Goal: Find specific page/section: Find specific page/section

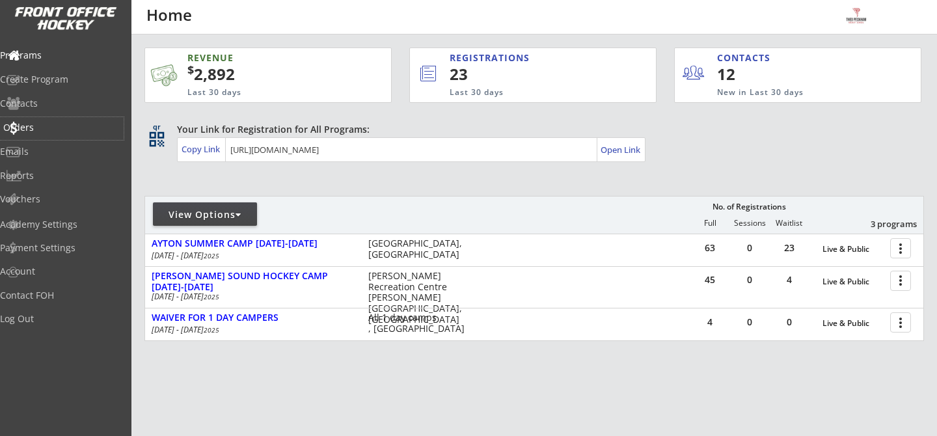
click at [51, 130] on div "Orders" at bounding box center [61, 127] width 117 height 9
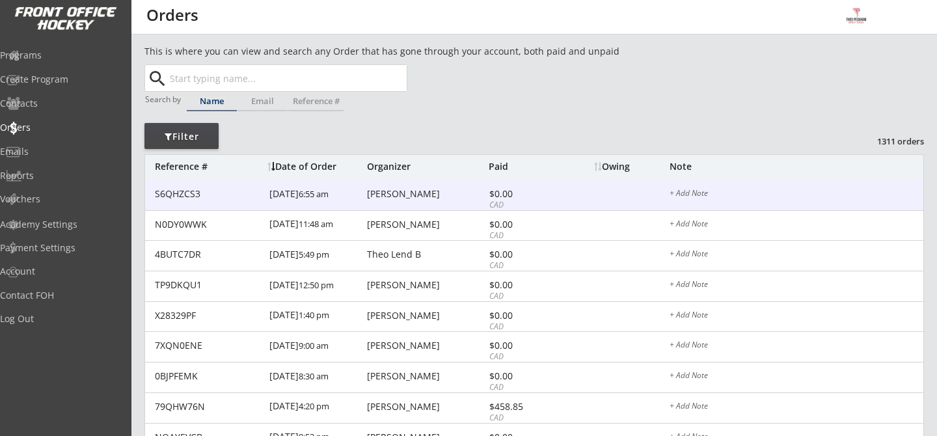
click at [371, 195] on div "[PERSON_NAME]" at bounding box center [426, 193] width 118 height 9
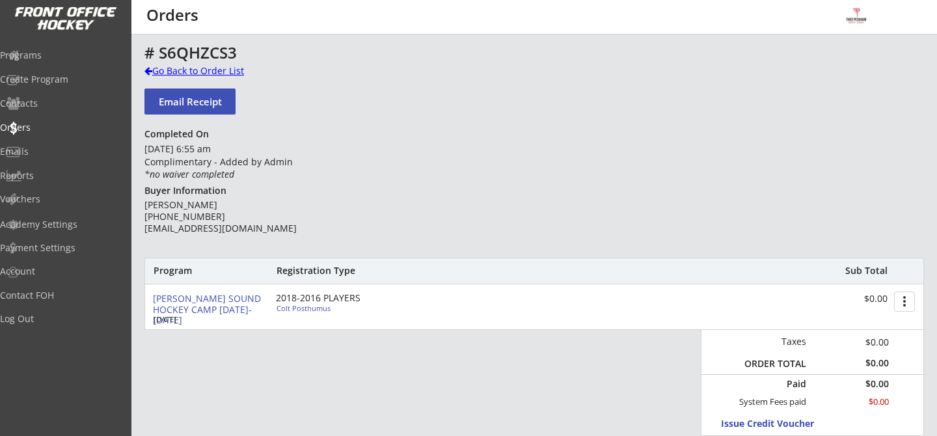
click at [221, 75] on div "Go Back to Order List" at bounding box center [211, 70] width 134 height 13
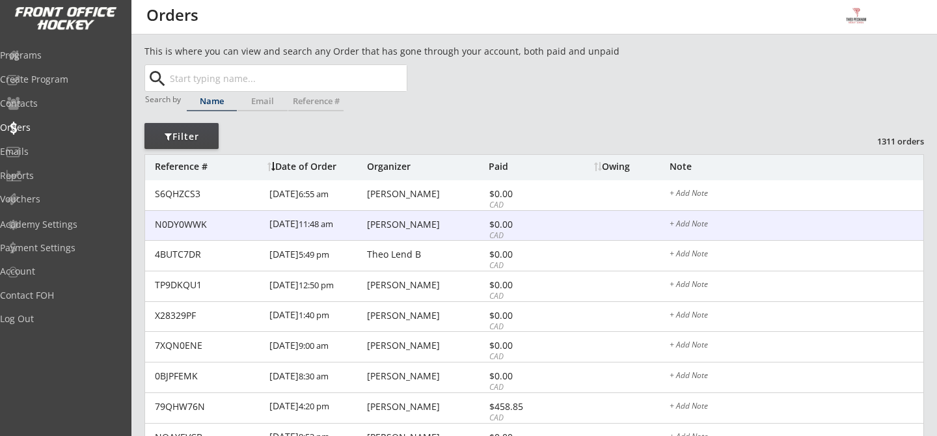
click at [388, 232] on div "N0DY0WWK [DATE] 11:48 am [PERSON_NAME] $0.00 CAD + Add Note" at bounding box center [534, 226] width 778 height 31
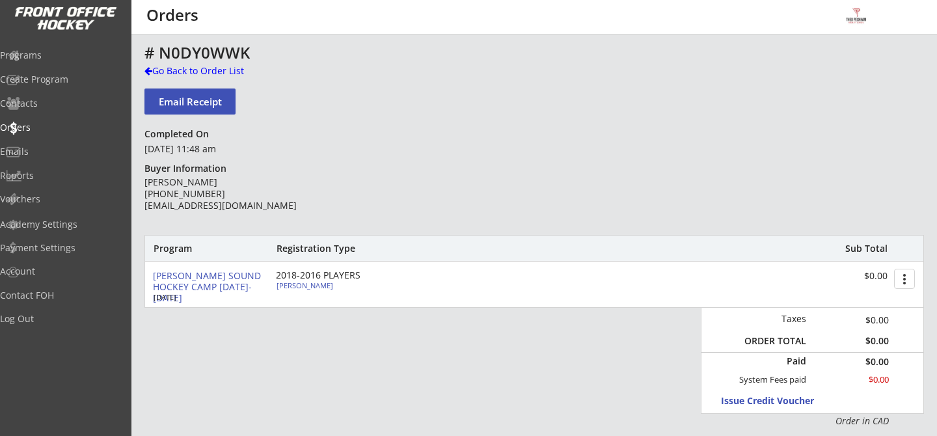
click at [315, 286] on div "[PERSON_NAME]" at bounding box center [348, 285] width 145 height 7
select select ""Forward""
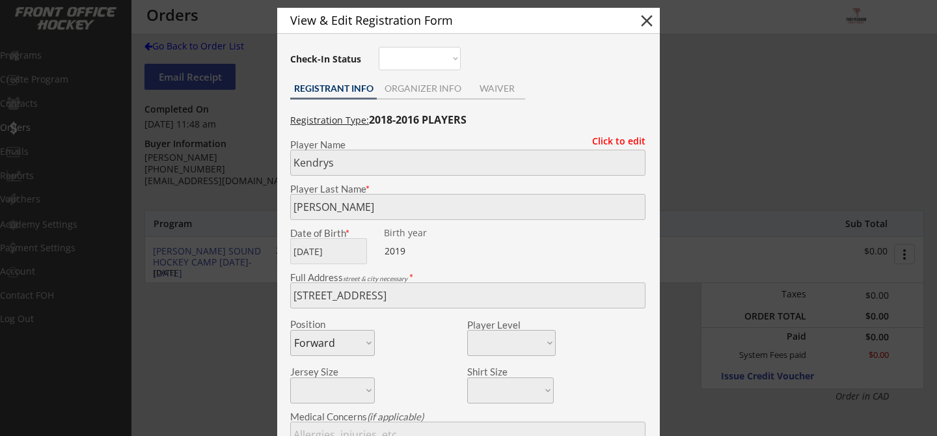
scroll to position [30, 0]
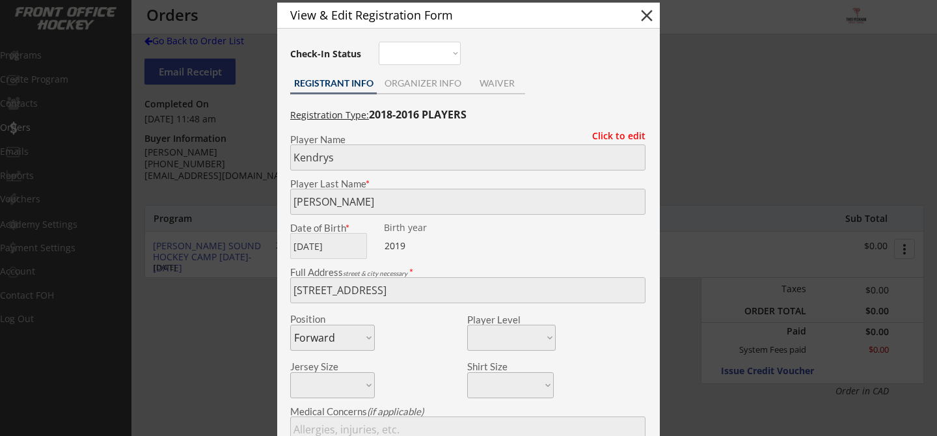
click at [651, 17] on button "close" at bounding box center [647, 16] width 20 height 20
select select ""PLACEHOLDER_1427118222253""
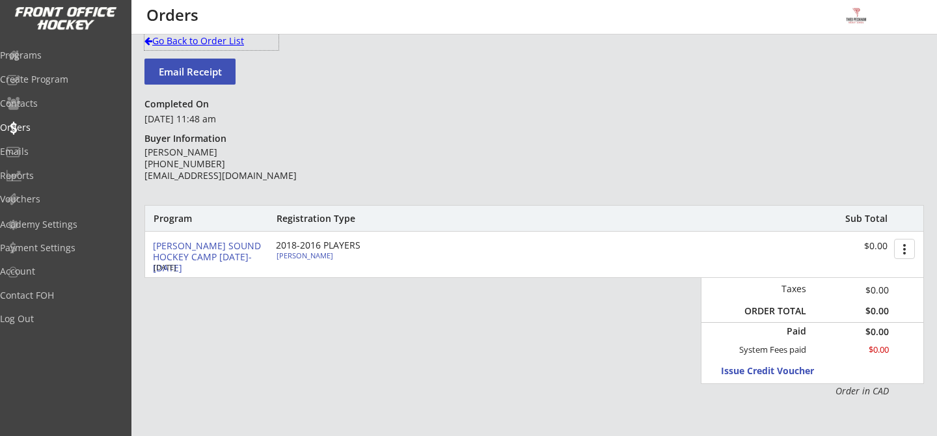
click at [221, 39] on div "Go Back to Order List" at bounding box center [211, 40] width 134 height 13
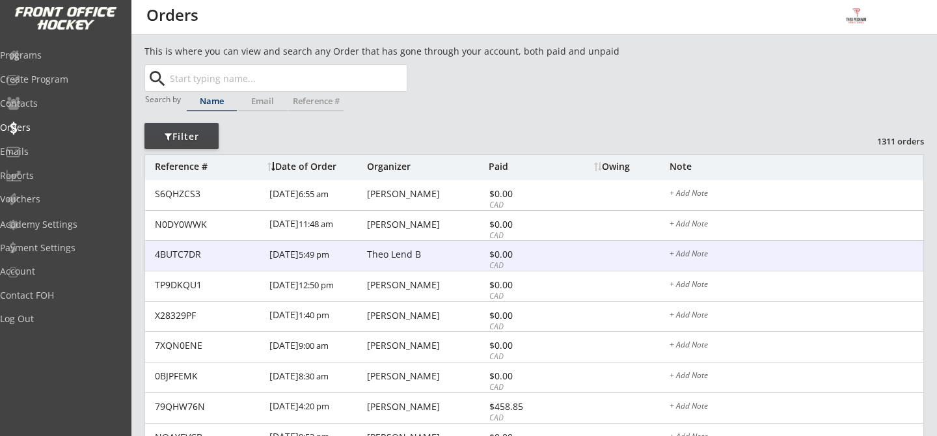
click at [418, 267] on div "4BUTC7DR [DATE] 5:49 pm Theo Lend B $0.00 CAD + Add Note" at bounding box center [534, 256] width 778 height 31
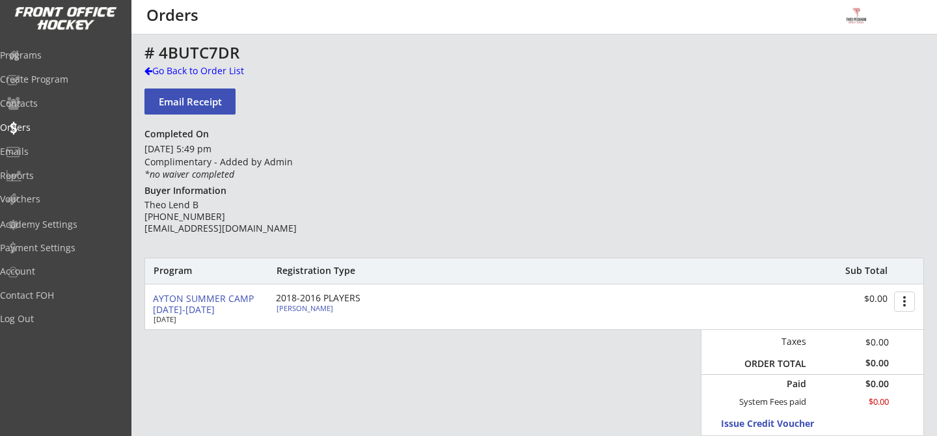
scroll to position [1, 0]
click at [224, 67] on div "Go Back to Order List" at bounding box center [211, 70] width 134 height 13
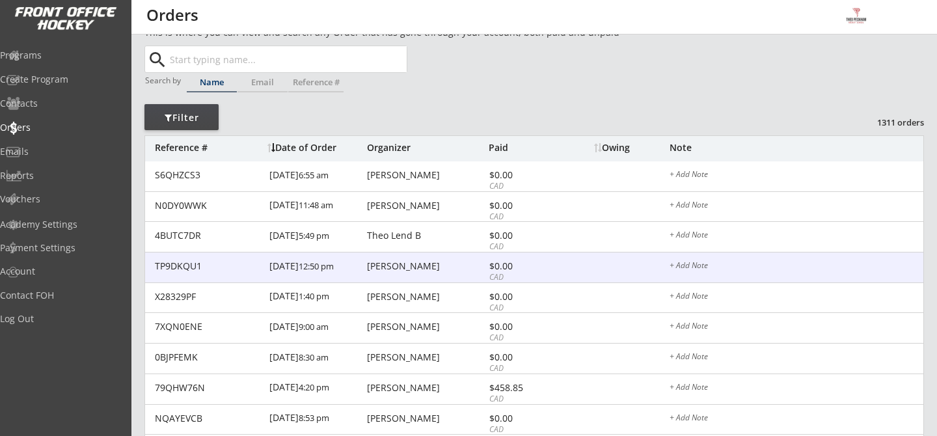
scroll to position [21, 0]
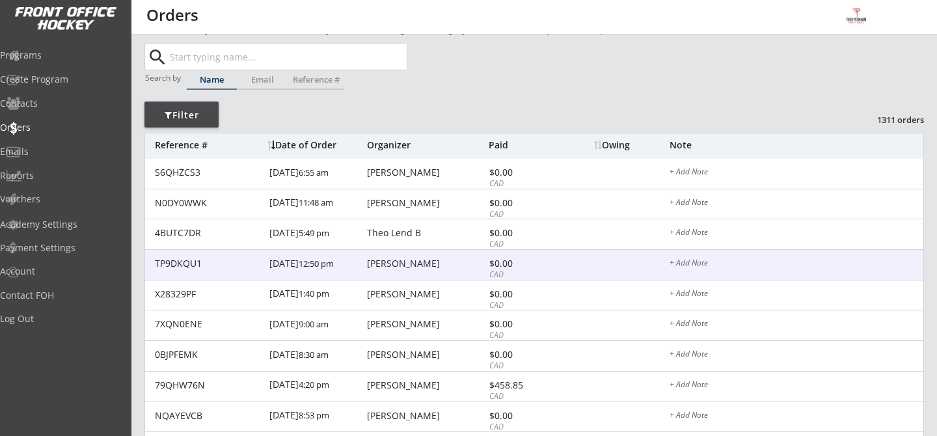
click at [422, 267] on div "[PERSON_NAME]" at bounding box center [426, 263] width 118 height 9
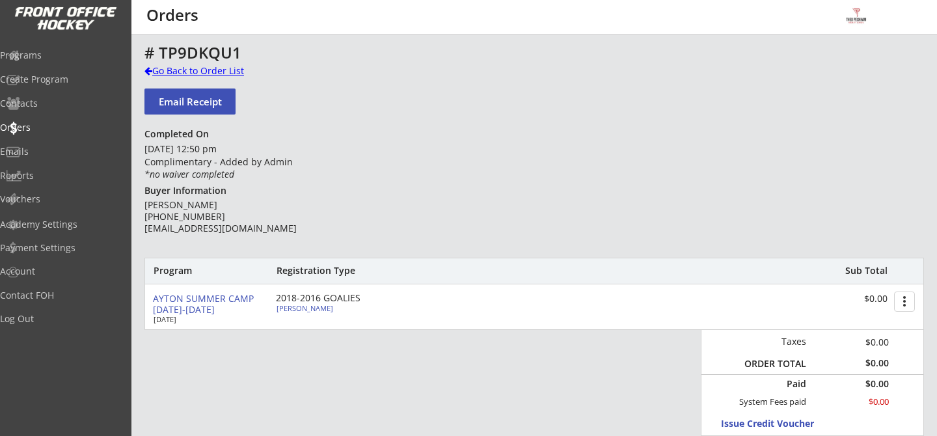
click at [222, 74] on div "Go Back to Order List" at bounding box center [211, 70] width 134 height 13
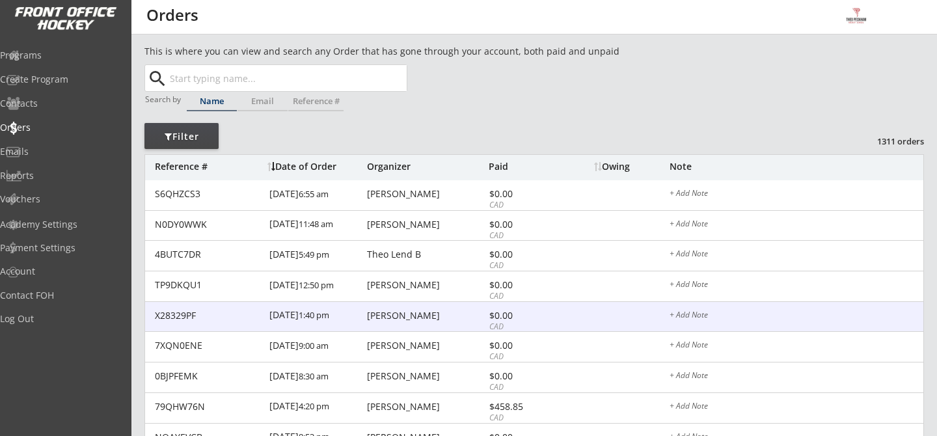
click at [431, 323] on div "X28329PF [DATE] 1:40 pm [PERSON_NAME] $0.00 CAD + Add Note" at bounding box center [534, 317] width 778 height 31
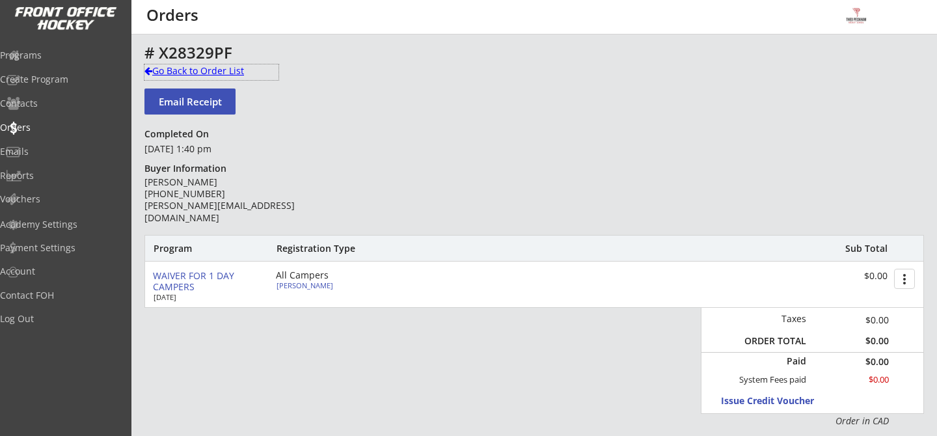
click at [226, 72] on div "Go Back to Order List" at bounding box center [211, 70] width 134 height 13
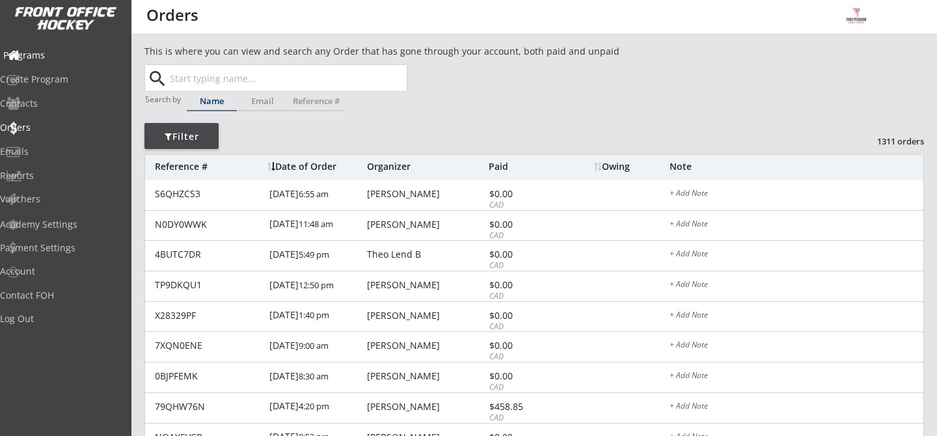
click at [32, 64] on div "Programs" at bounding box center [62, 56] width 124 height 23
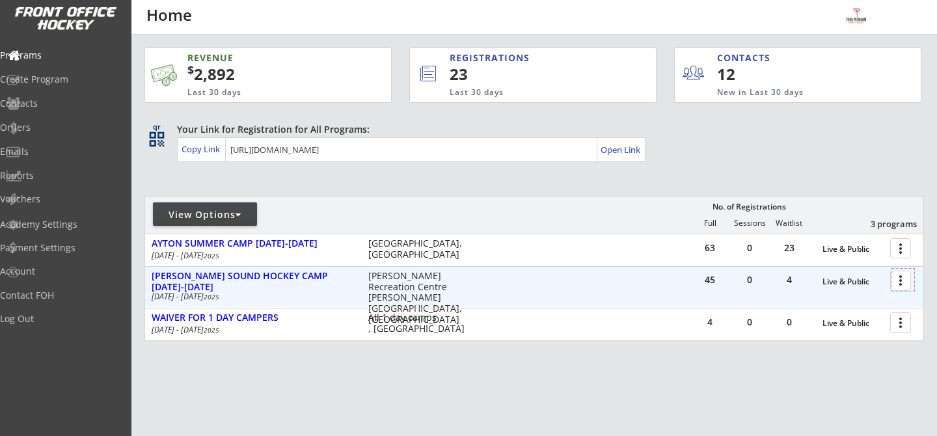
click at [898, 281] on div at bounding box center [902, 280] width 23 height 23
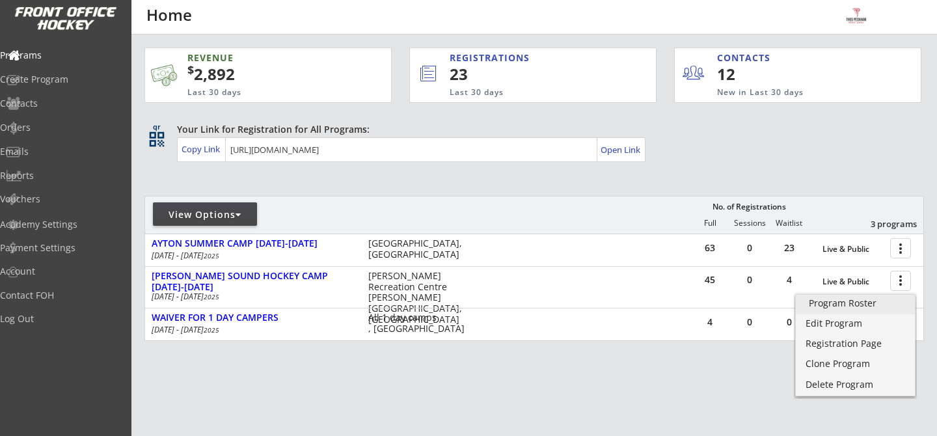
click at [887, 306] on div "Program Roster" at bounding box center [855, 303] width 93 height 9
